Goal: Information Seeking & Learning: Learn about a topic

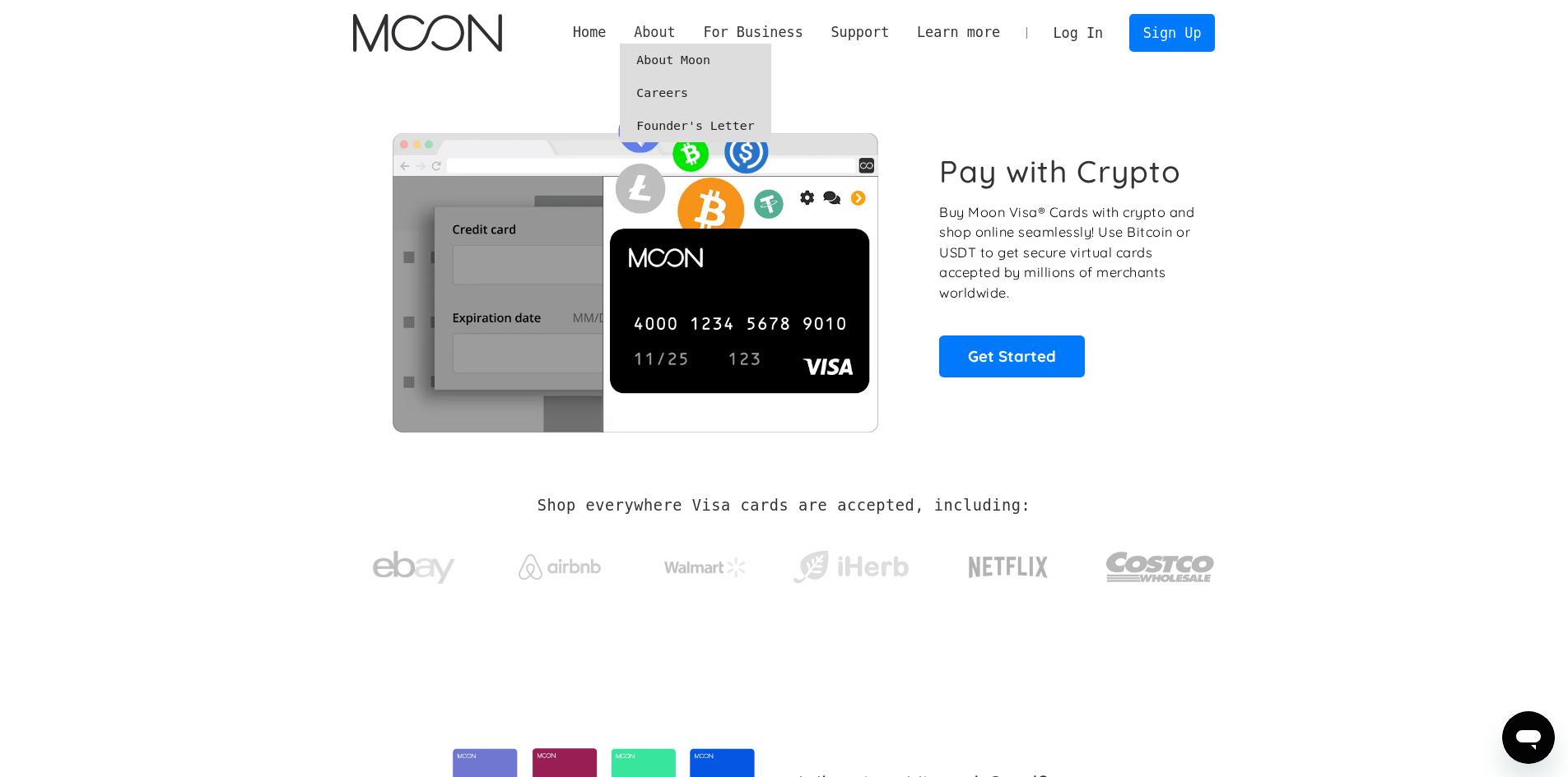
click at [676, 33] on div "About" at bounding box center [655, 32] width 42 height 20
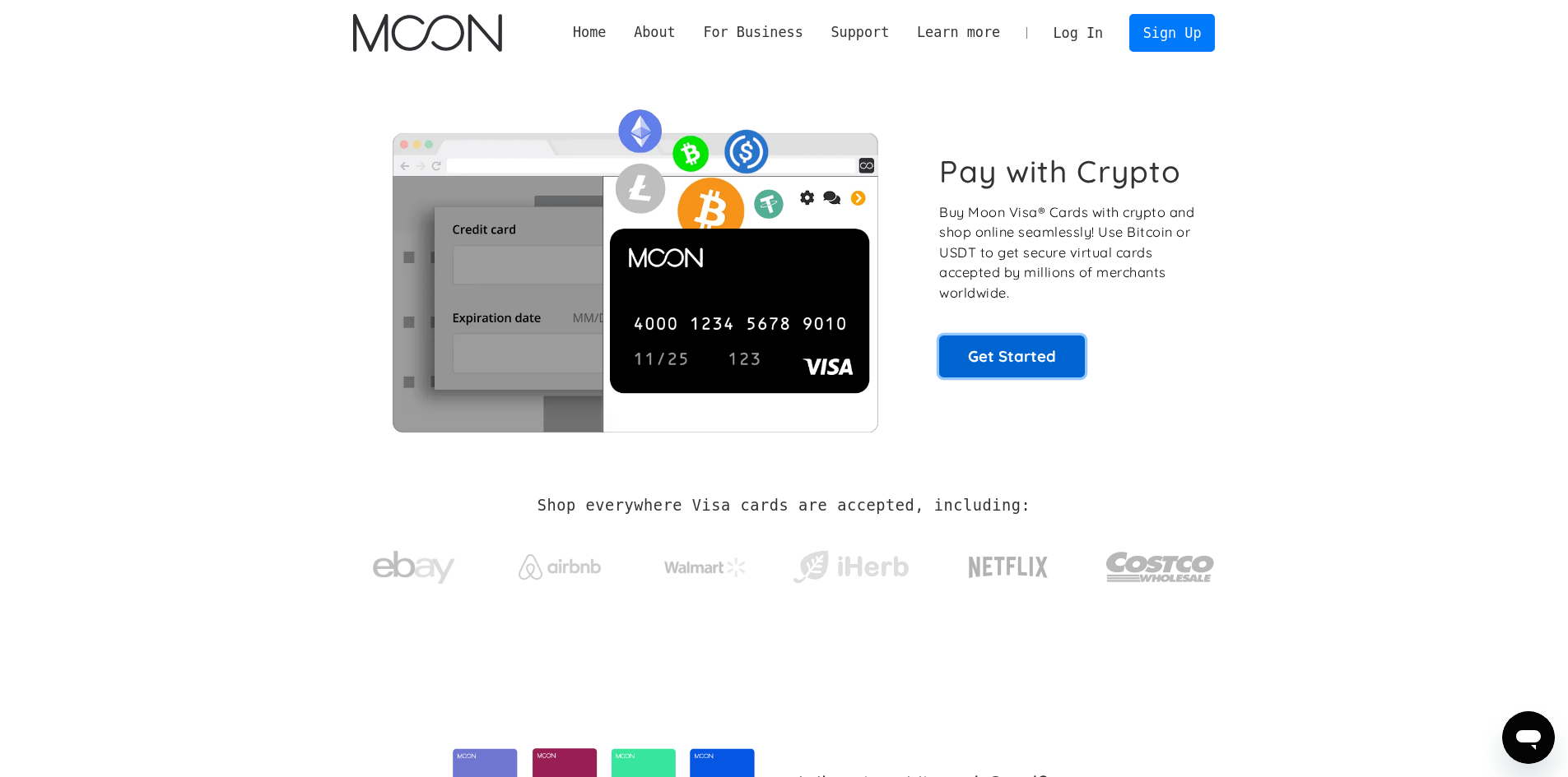
click at [1040, 365] on link "Get Started" at bounding box center [1011, 356] width 145 height 41
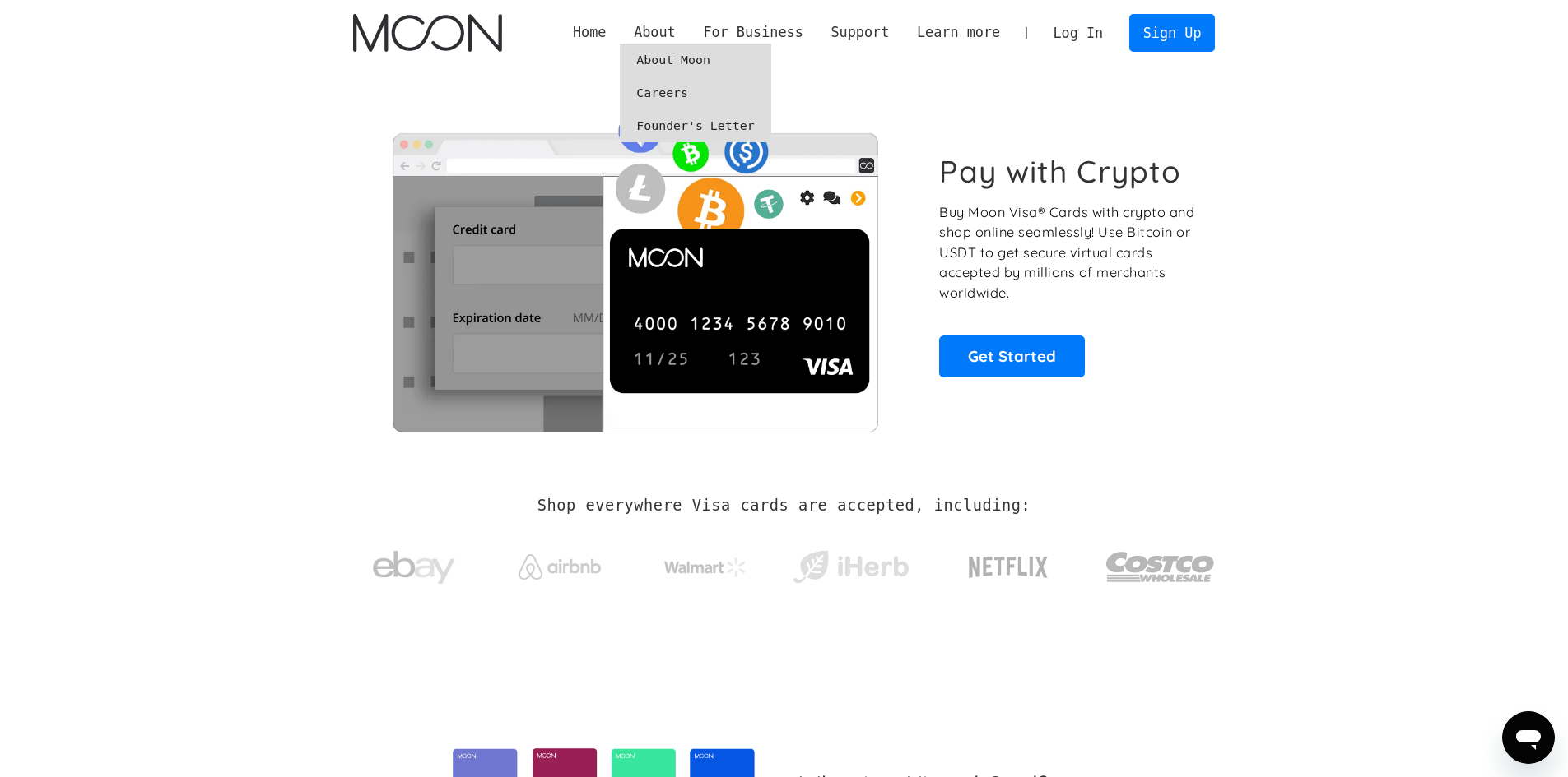
click at [697, 56] on link "About Moon" at bounding box center [694, 60] width 150 height 33
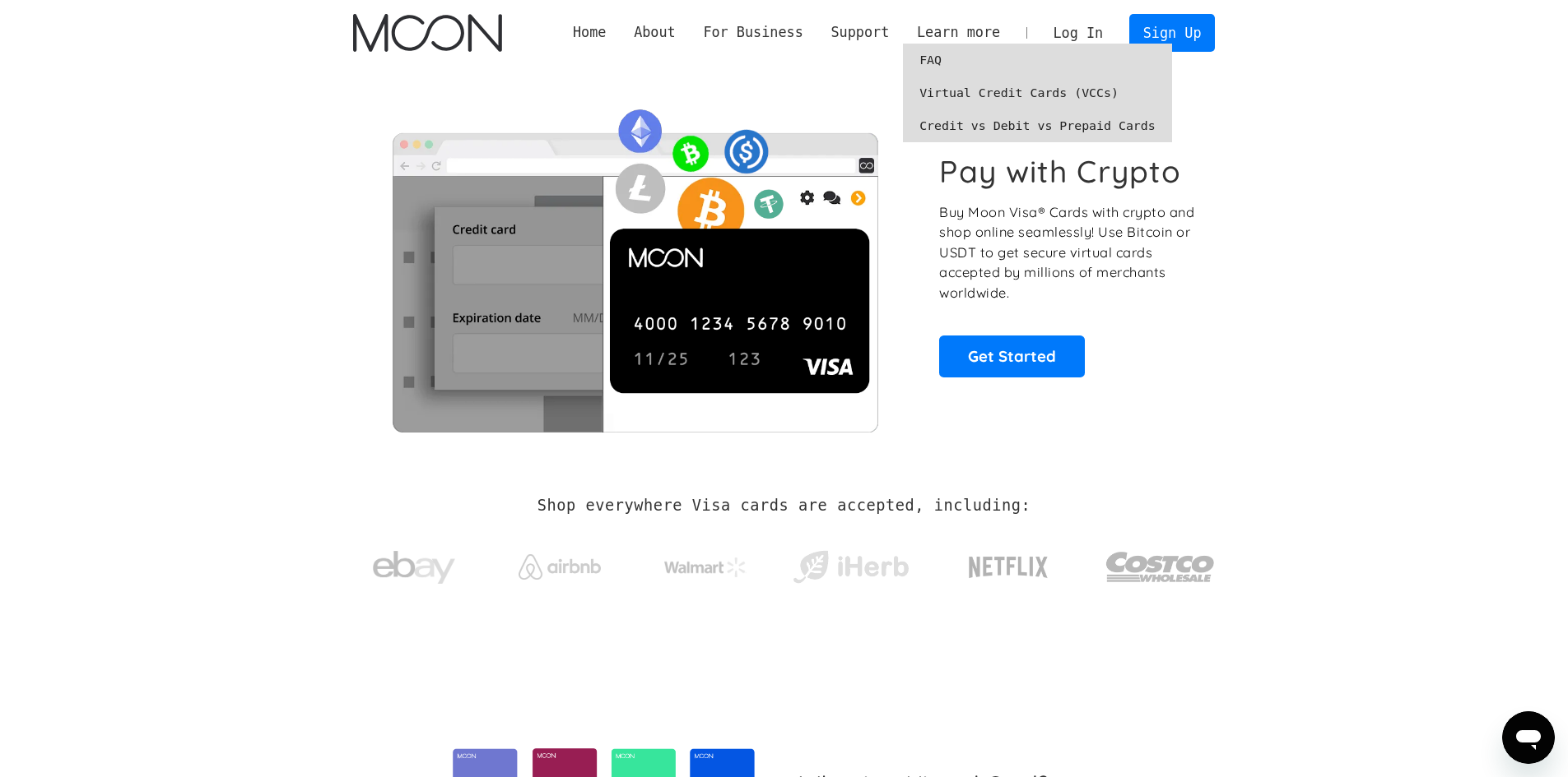
click at [957, 55] on link "FAQ" at bounding box center [1037, 60] width 269 height 33
